Goal: Information Seeking & Learning: Check status

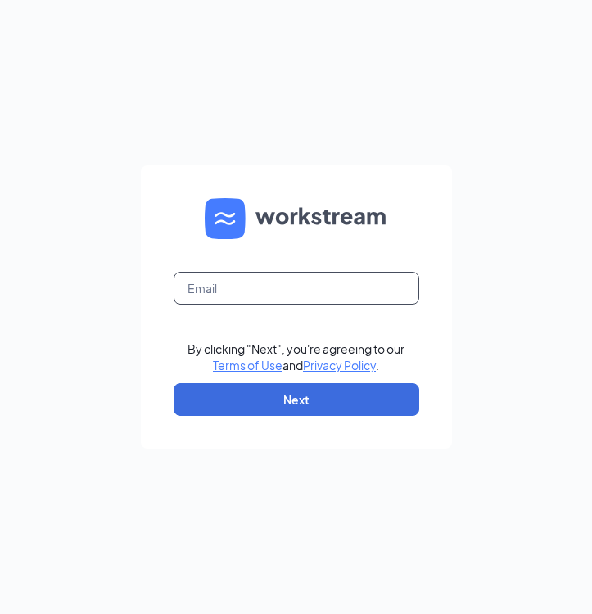
click at [250, 278] on input "text" at bounding box center [297, 288] width 246 height 33
type input "b"
type input "cfacielobri@gmail.com"
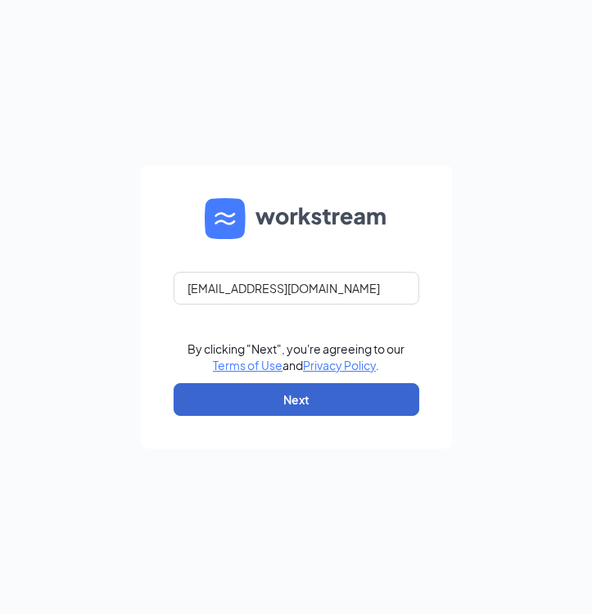
click at [238, 389] on button "Next" at bounding box center [297, 399] width 246 height 33
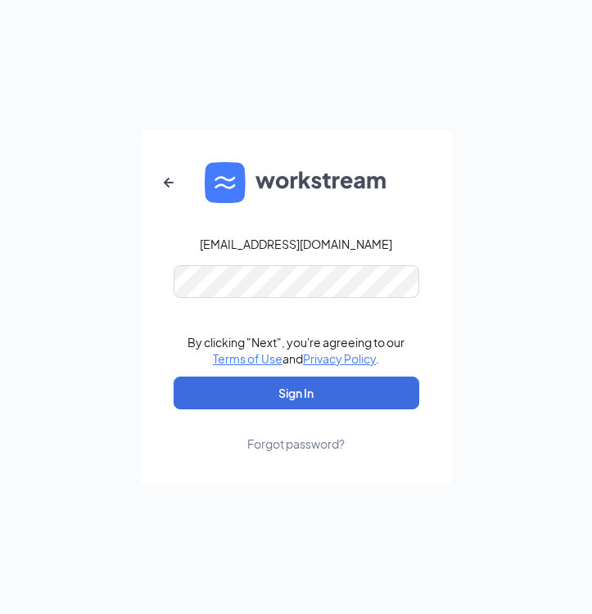
click at [296, 393] on button "Sign In" at bounding box center [297, 393] width 246 height 33
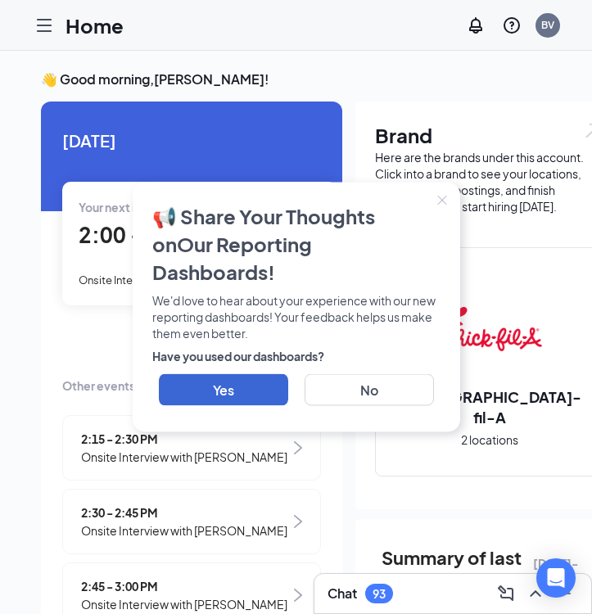
click at [434, 215] on button "Close" at bounding box center [442, 201] width 36 height 36
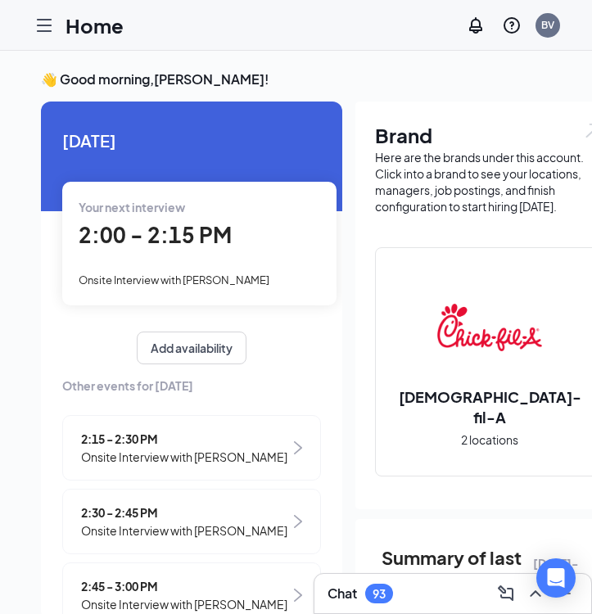
click at [44, 20] on icon "Hamburger" at bounding box center [44, 25] width 13 height 11
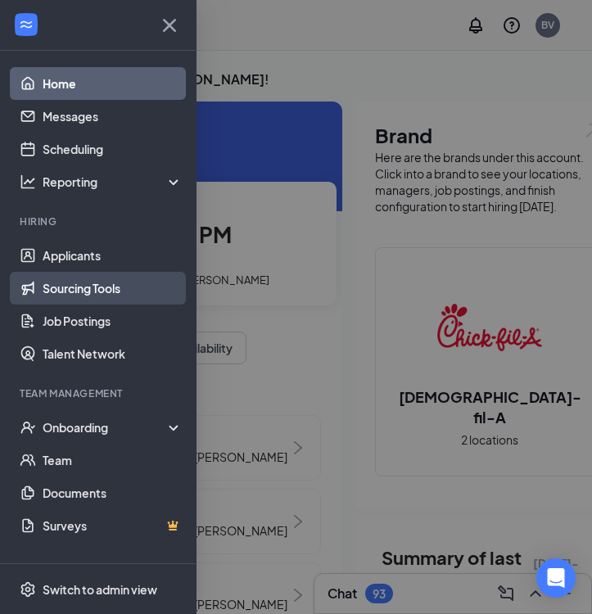
click at [95, 292] on link "Sourcing Tools" at bounding box center [113, 288] width 140 height 33
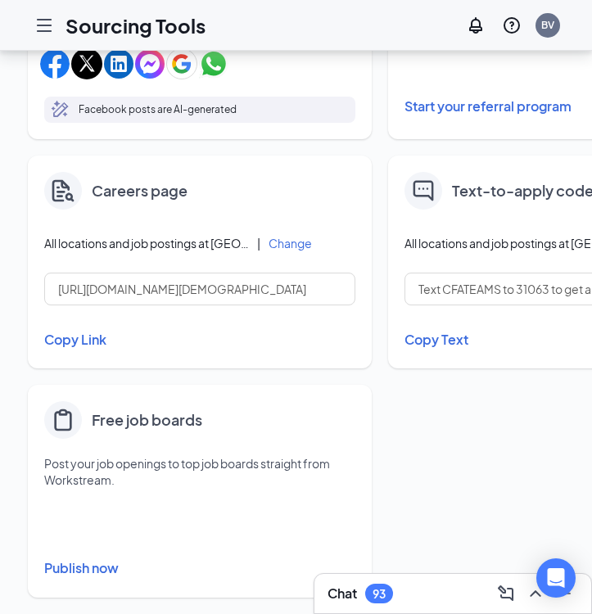
scroll to position [645, 0]
click at [79, 341] on button "Copy Link" at bounding box center [199, 340] width 311 height 28
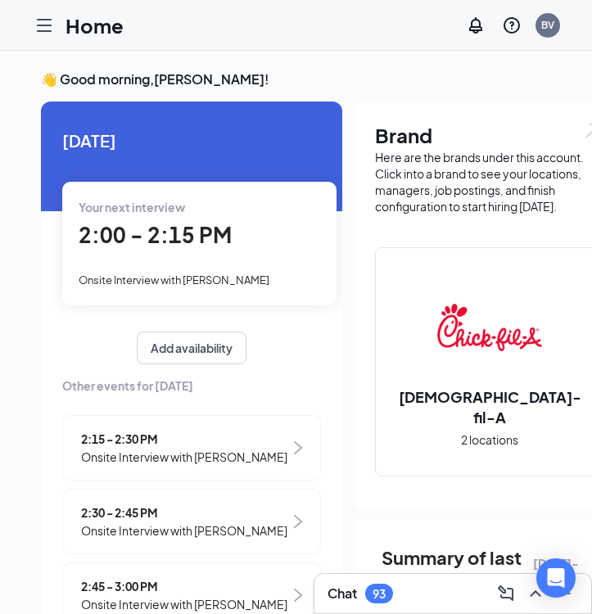
click at [47, 27] on icon "Hamburger" at bounding box center [44, 26] width 20 height 20
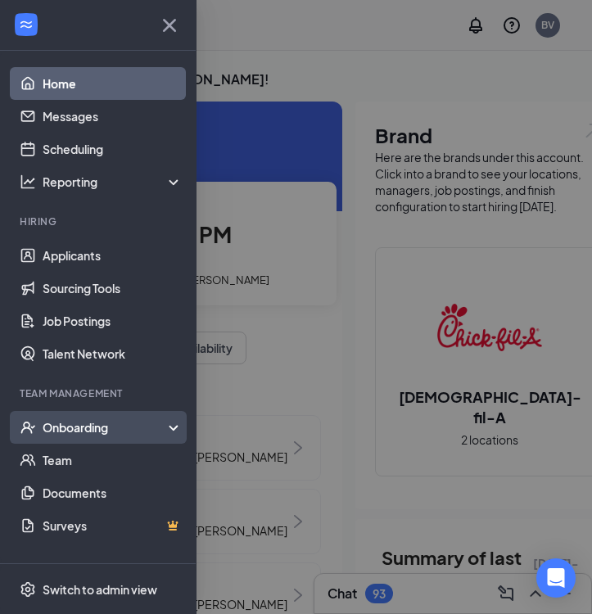
click at [111, 432] on div "Onboarding" at bounding box center [106, 427] width 126 height 16
click at [100, 431] on div "Onboarding" at bounding box center [106, 427] width 126 height 16
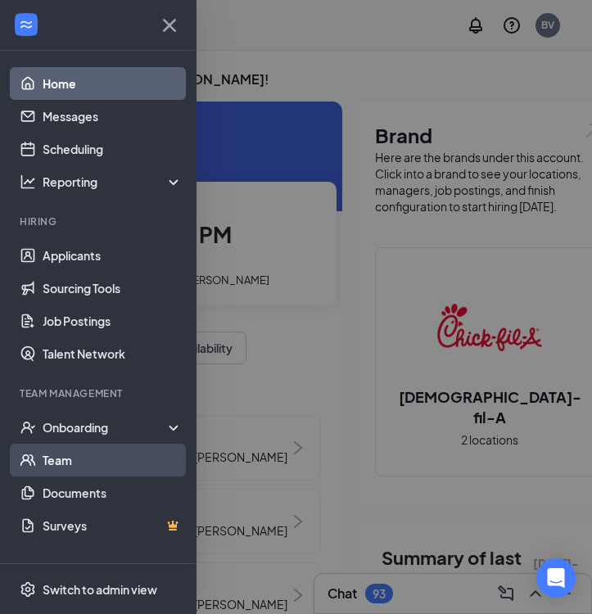
click at [79, 456] on link "Team" at bounding box center [113, 460] width 140 height 33
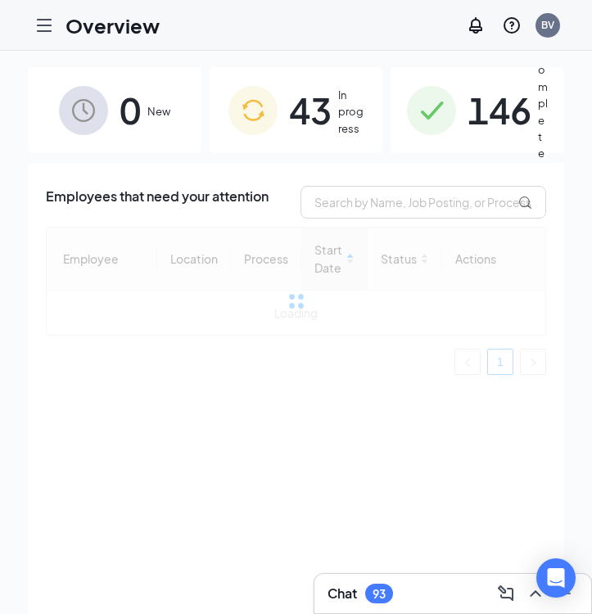
scroll to position [3, 0]
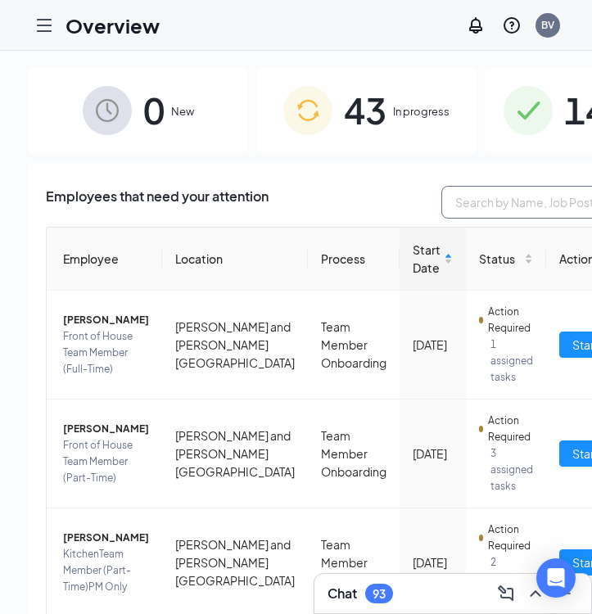
click at [441, 201] on input "text" at bounding box center [564, 202] width 246 height 33
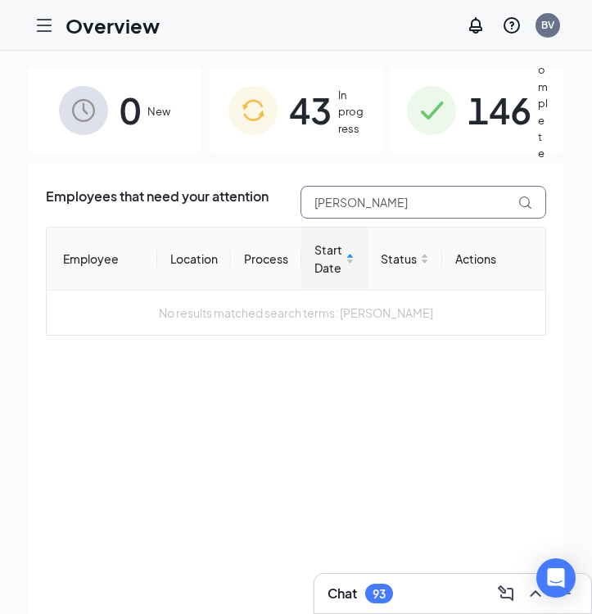
type input "[PERSON_NAME]"
click at [446, 116] on img at bounding box center [431, 110] width 49 height 49
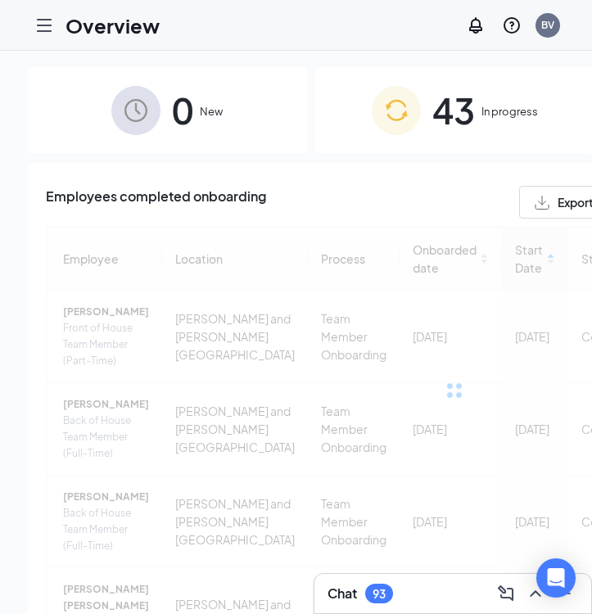
click at [422, 207] on div "Employees completed onboarding Export" at bounding box center [454, 202] width 817 height 33
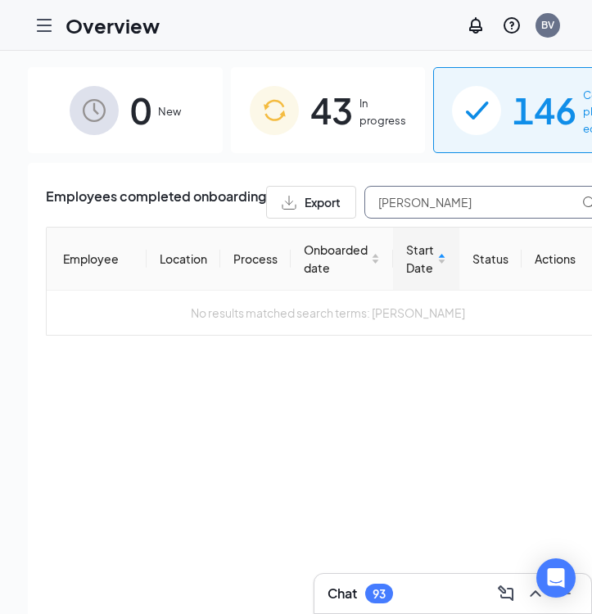
type input "[PERSON_NAME]"
click at [315, 129] on span "43" at bounding box center [331, 110] width 43 height 57
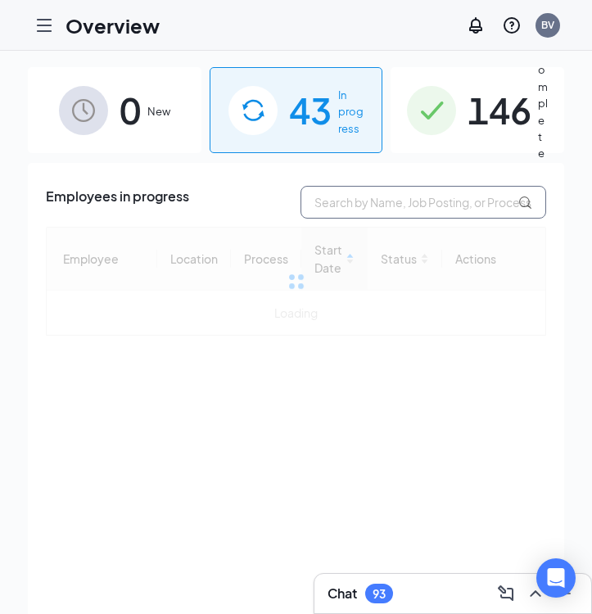
click at [344, 203] on input "text" at bounding box center [424, 202] width 246 height 33
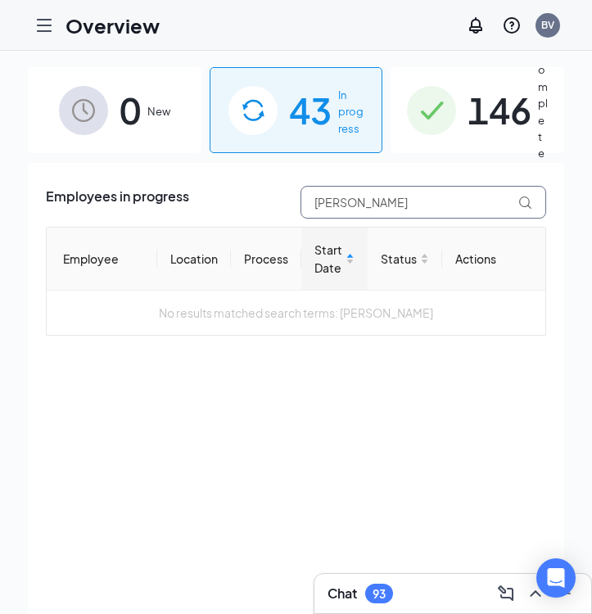
type input "[PERSON_NAME]"
click at [464, 111] on div "146 Completed" at bounding box center [478, 110] width 174 height 86
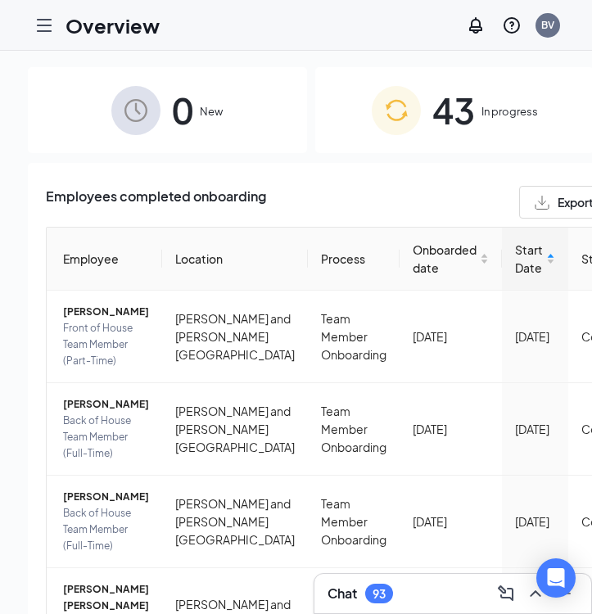
click at [55, 31] on div at bounding box center [44, 25] width 33 height 33
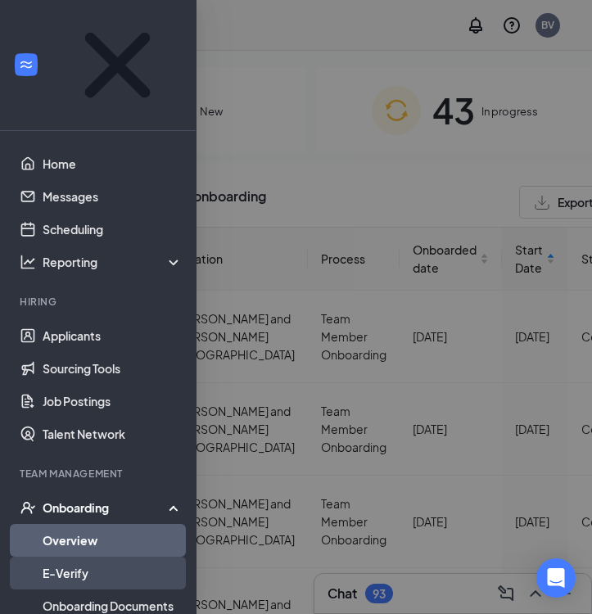
scroll to position [102, 0]
